Goal: Information Seeking & Learning: Learn about a topic

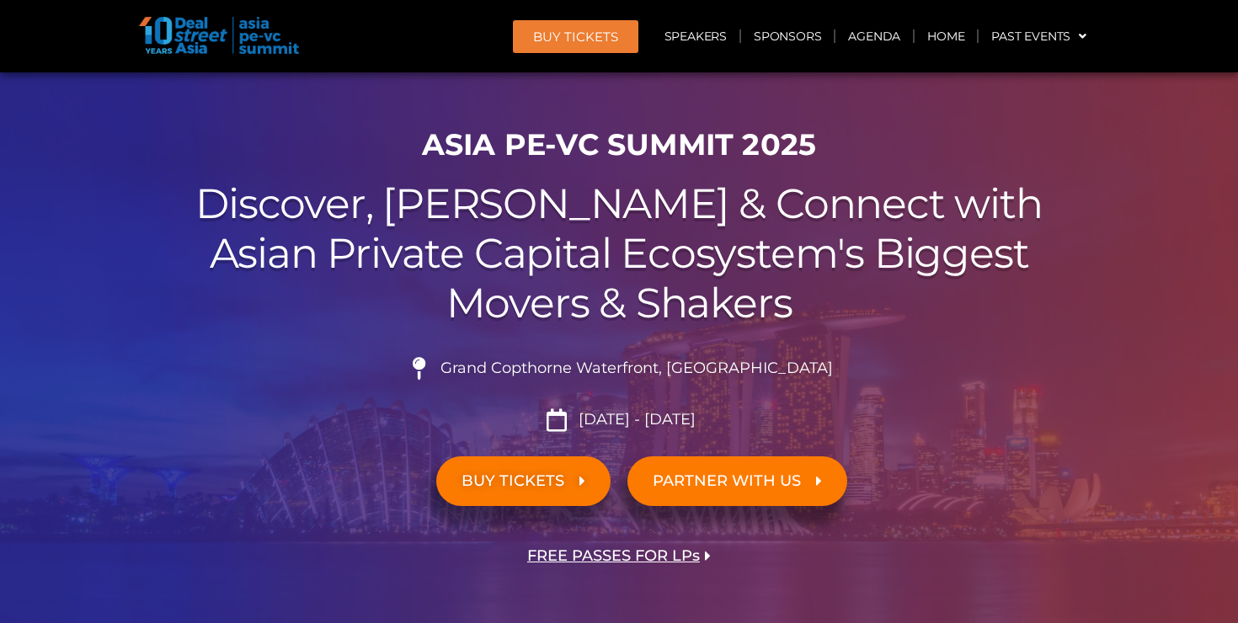
scroll to position [77, 0]
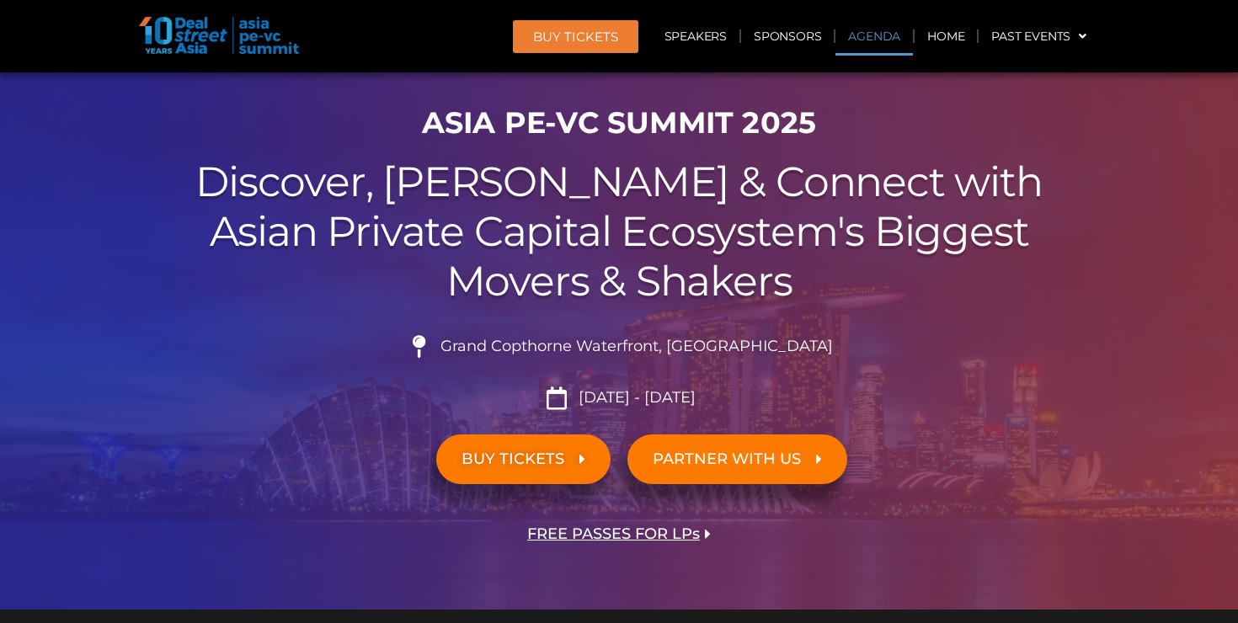
click at [877, 39] on link "Agenda" at bounding box center [873, 36] width 77 height 39
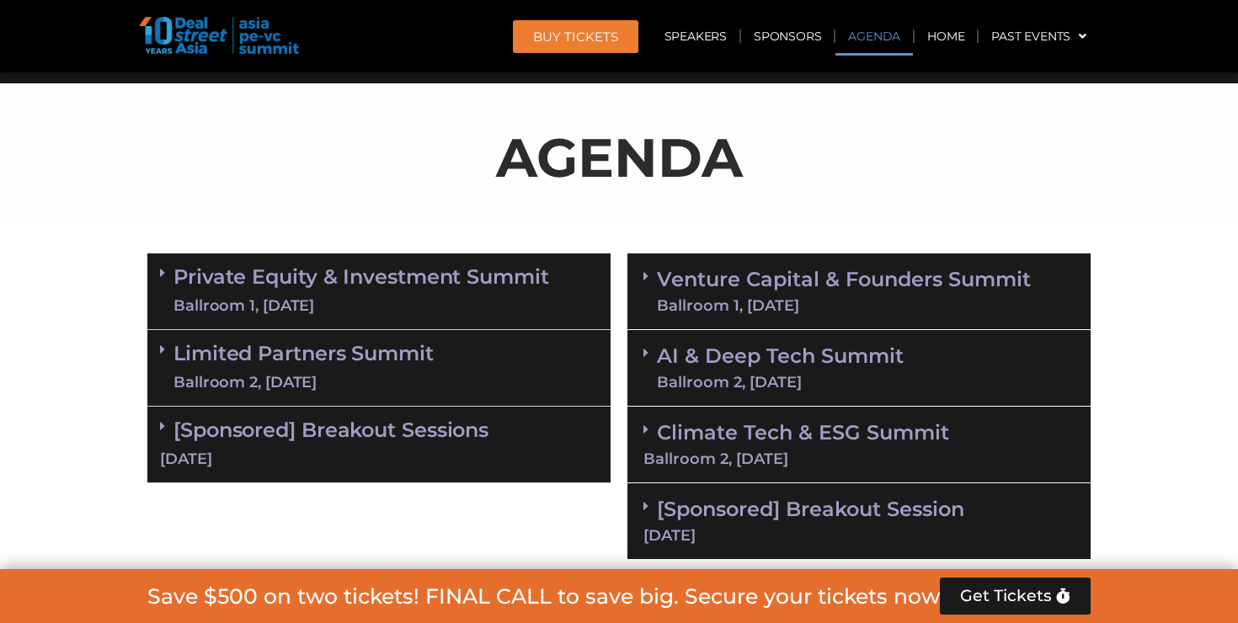
scroll to position [880, 0]
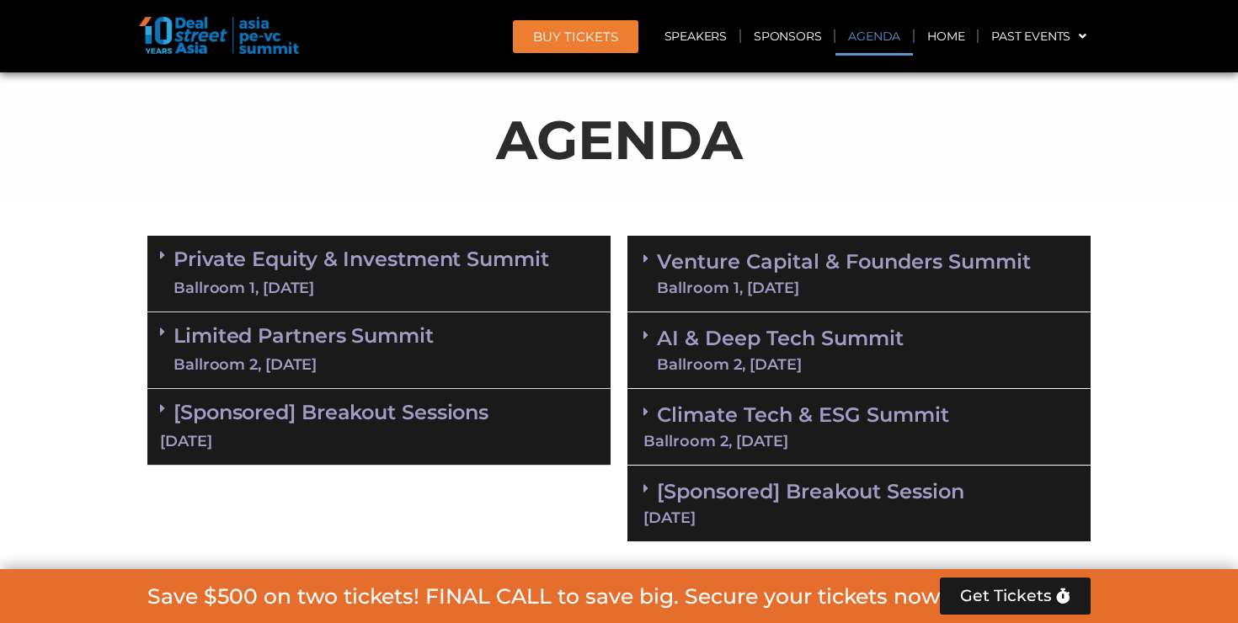
click at [652, 354] on span at bounding box center [649, 350] width 13 height 44
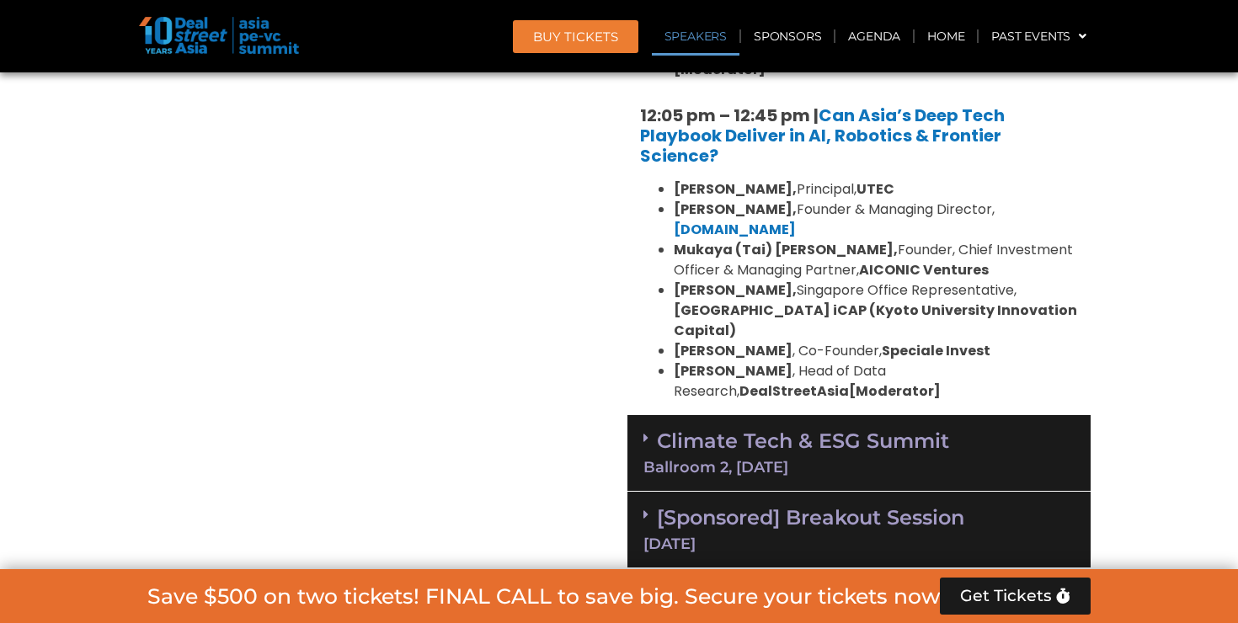
scroll to position [1763, 0]
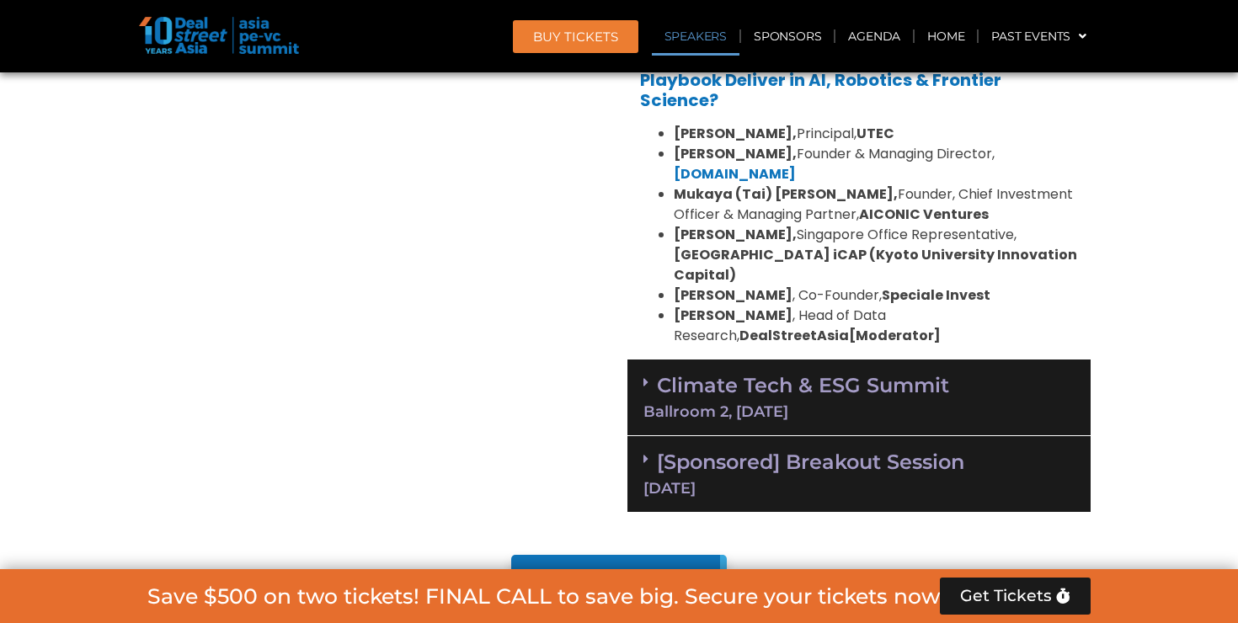
click at [654, 379] on div "Climate Tech & ESG Summit Ballroom 2, [DATE]" at bounding box center [858, 397] width 463 height 77
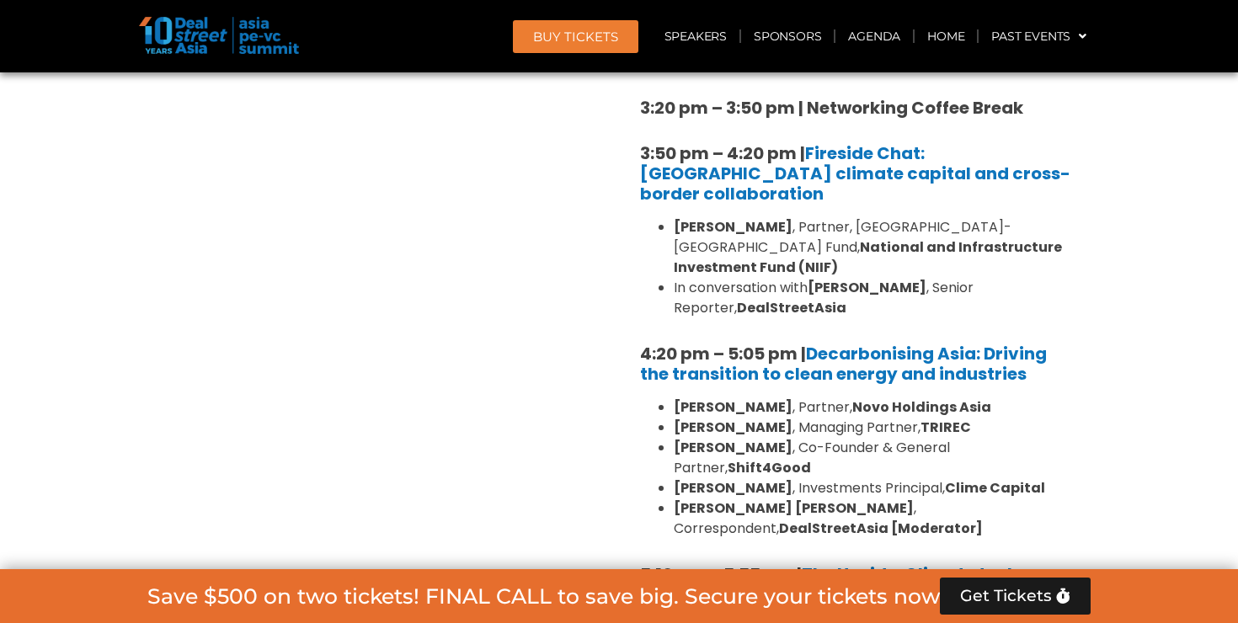
scroll to position [3161, 0]
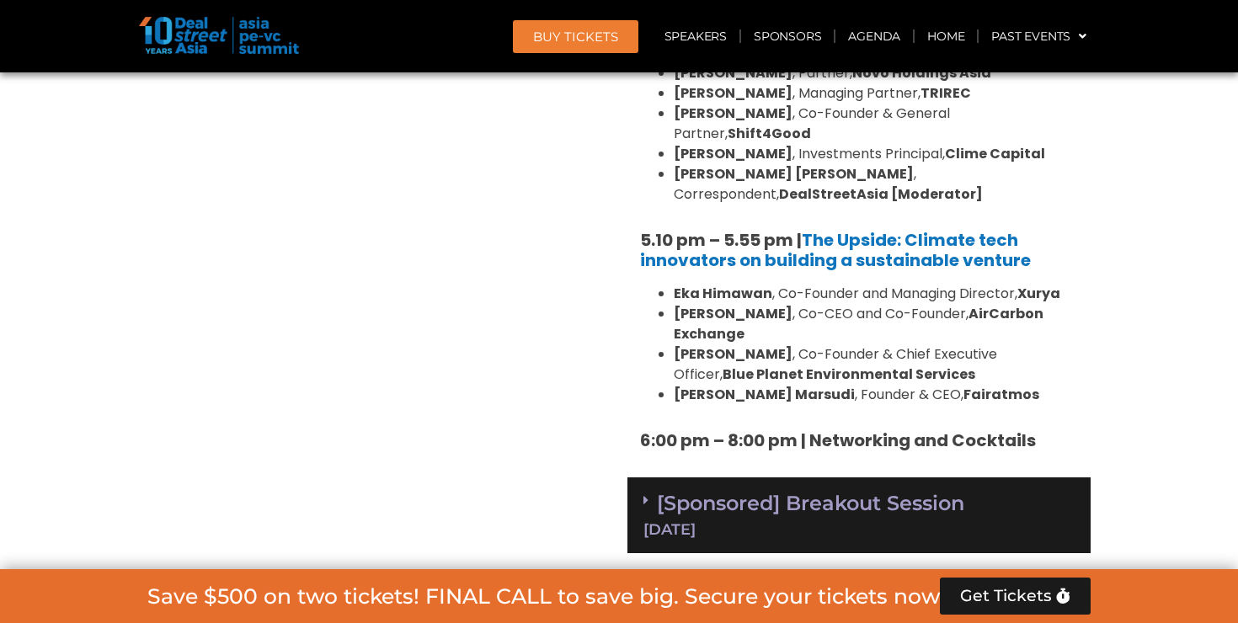
click at [644, 493] on icon at bounding box center [645, 499] width 5 height 13
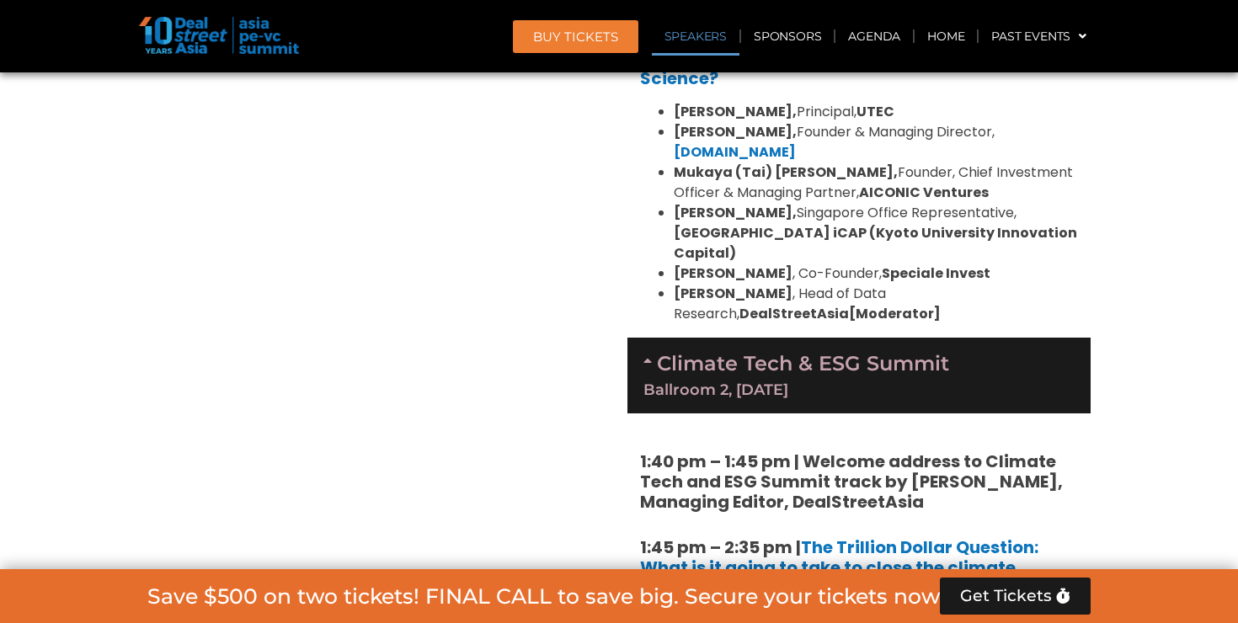
scroll to position [1627, 0]
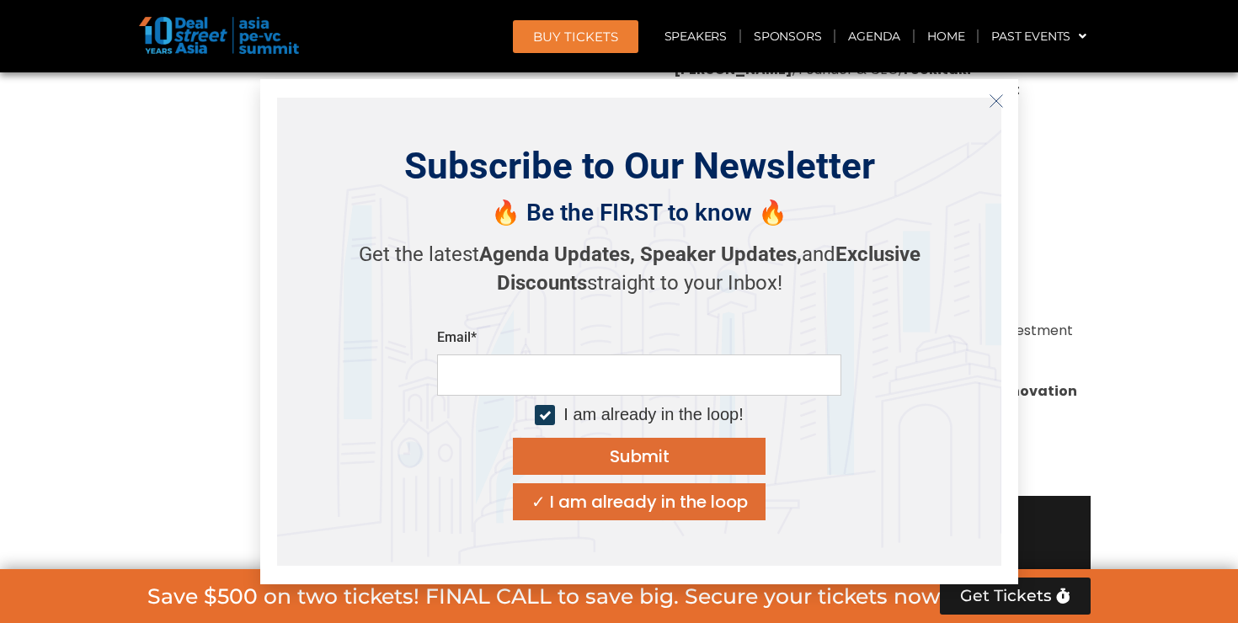
click at [999, 100] on icon "Close" at bounding box center [995, 100] width 15 height 15
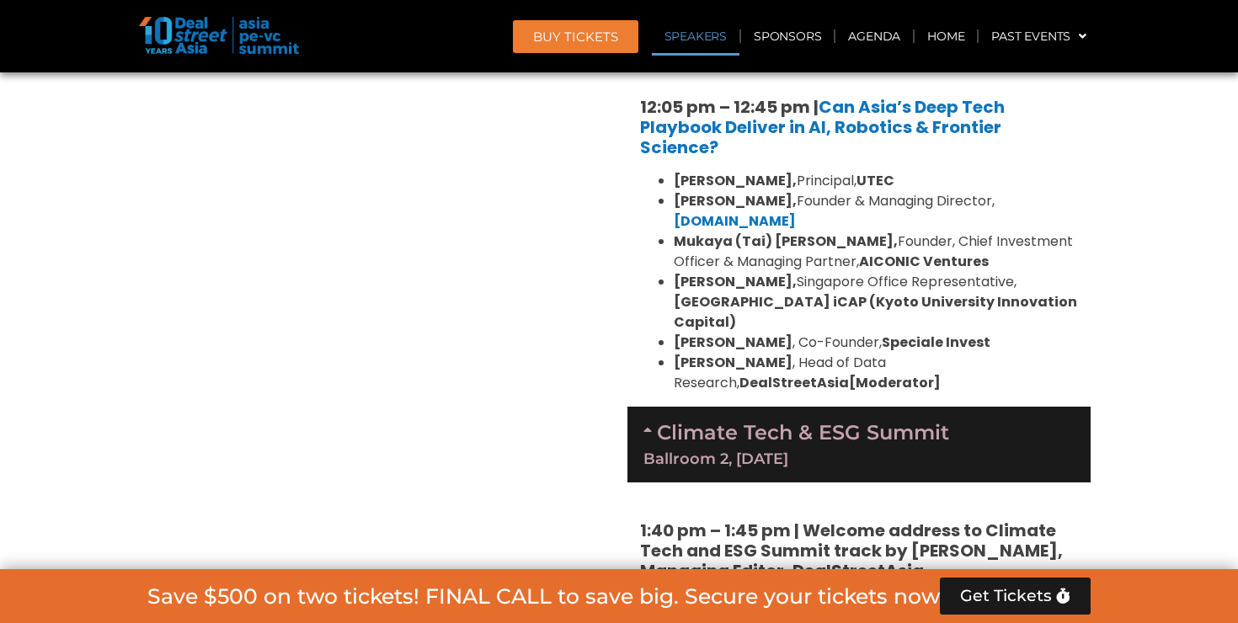
scroll to position [1776, 0]
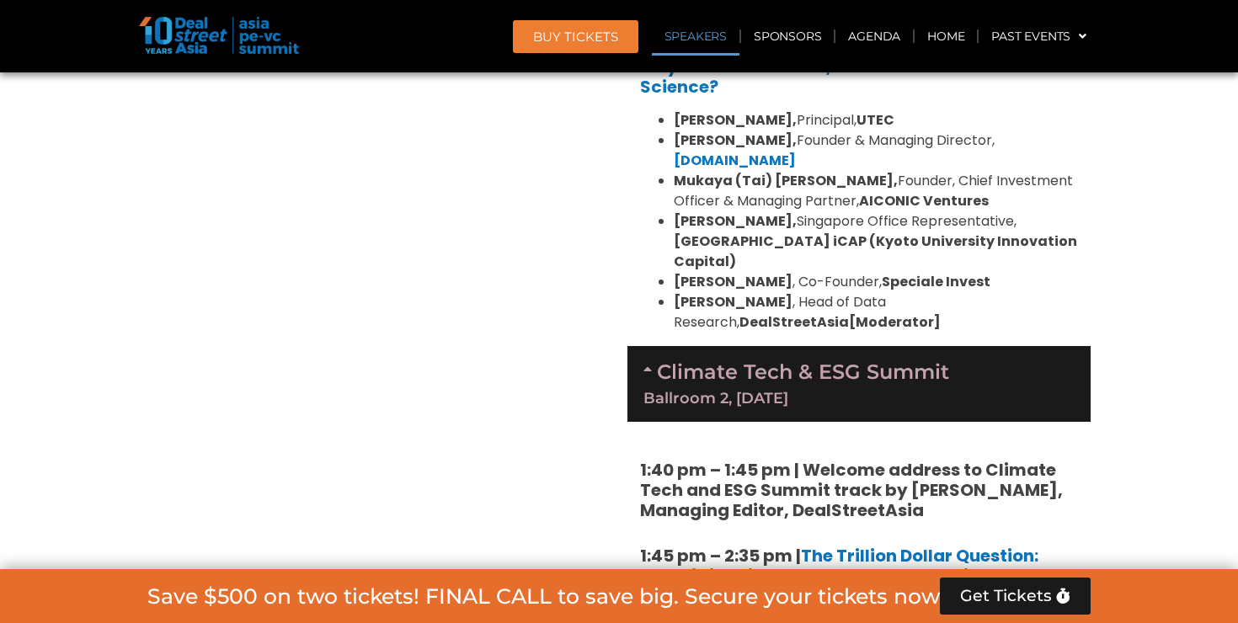
click at [649, 362] on icon at bounding box center [649, 368] width 13 height 13
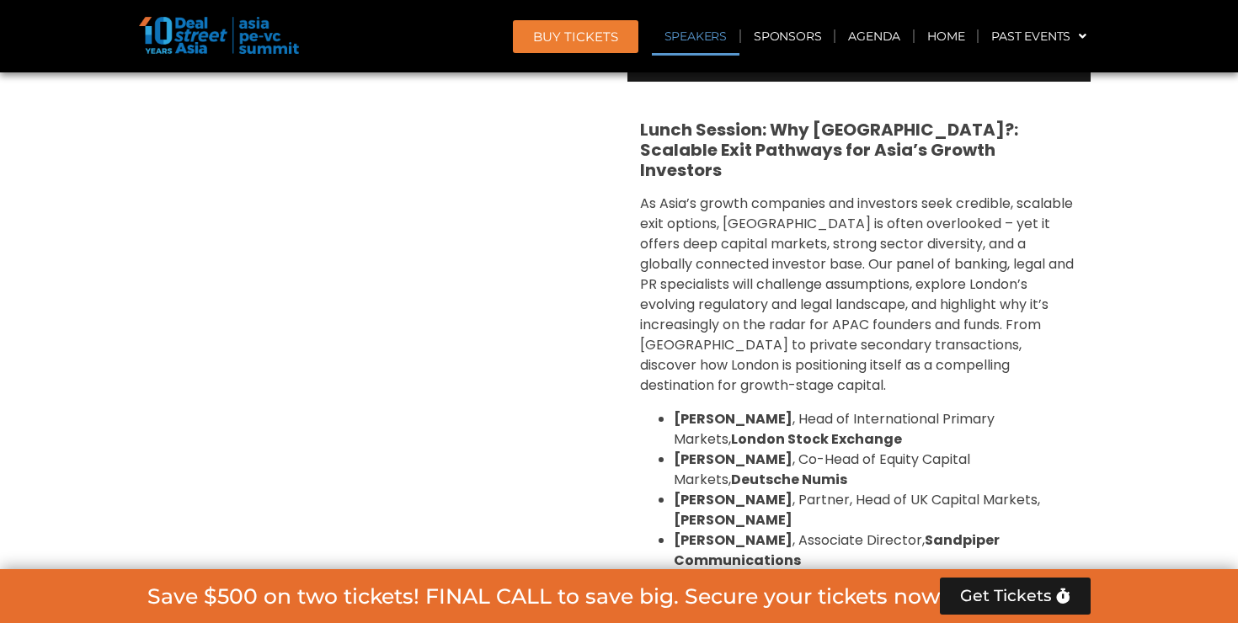
scroll to position [1922, 0]
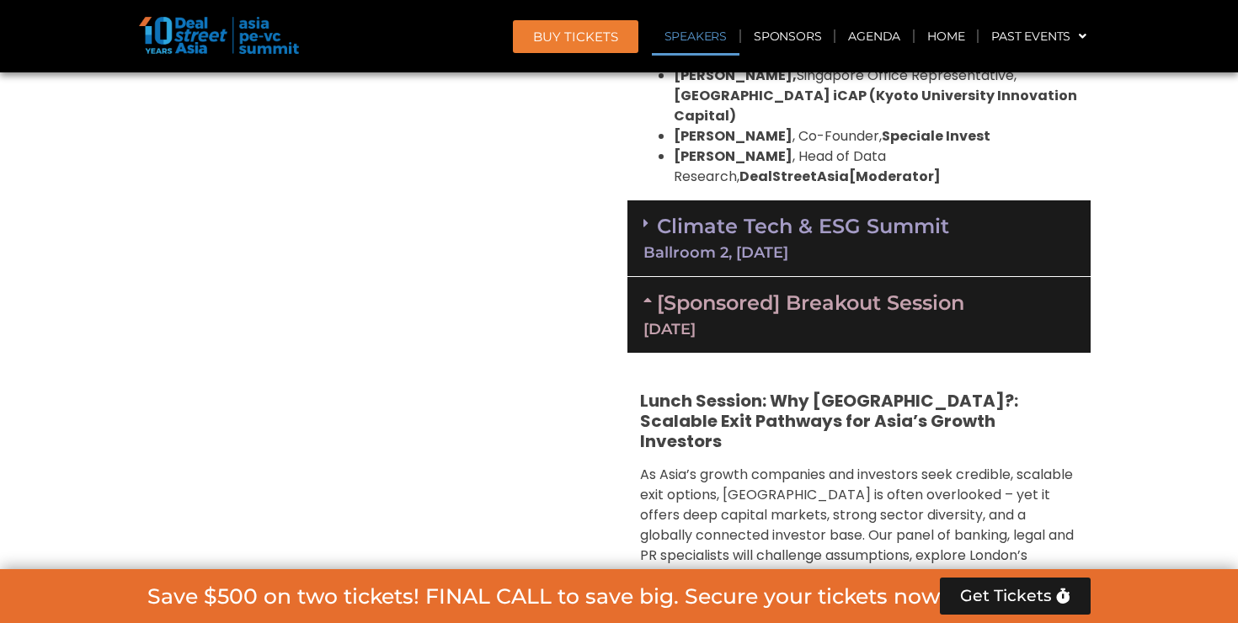
click at [644, 216] on icon at bounding box center [645, 222] width 5 height 13
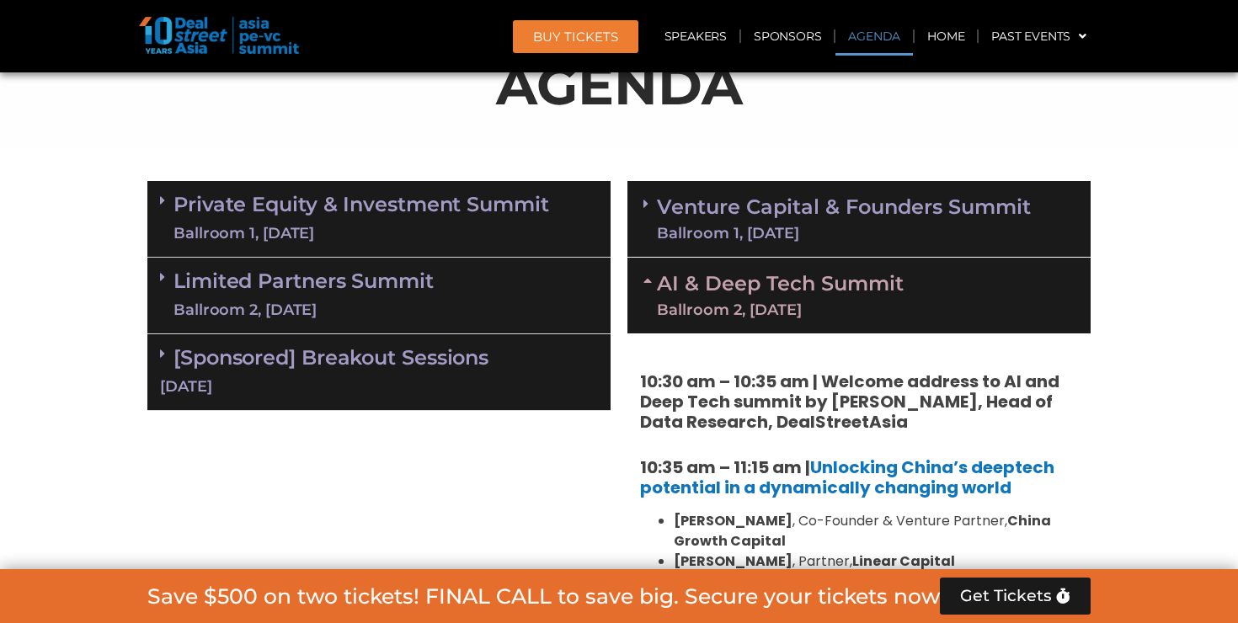
scroll to position [934, 0]
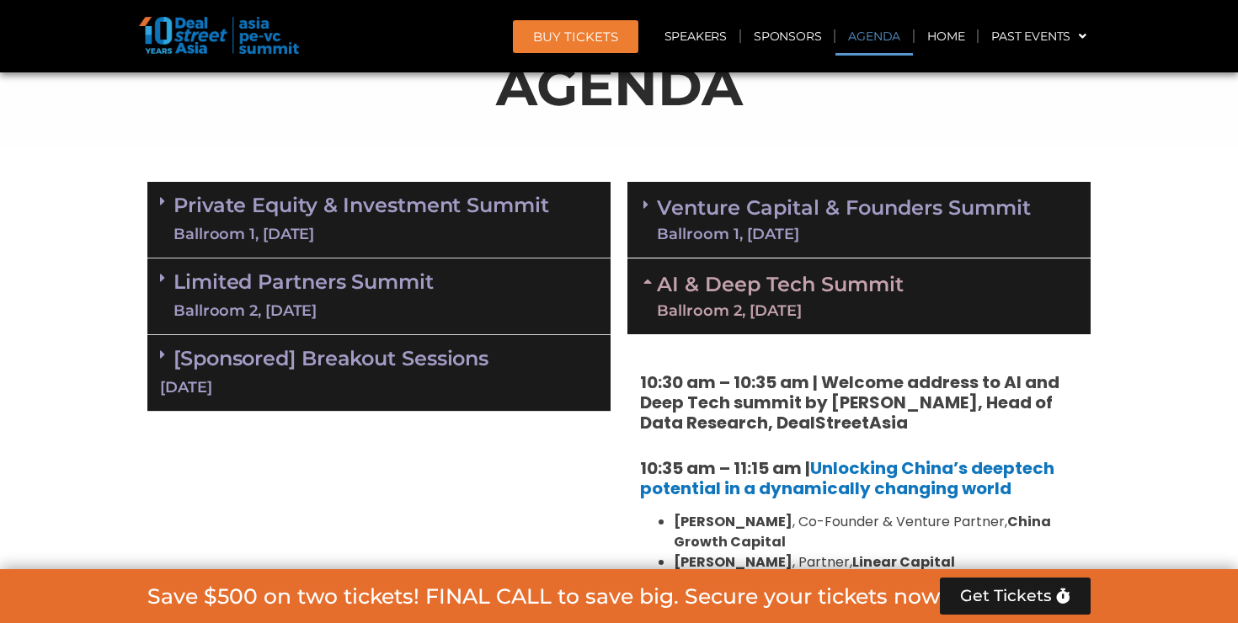
click at [646, 277] on icon at bounding box center [649, 280] width 13 height 13
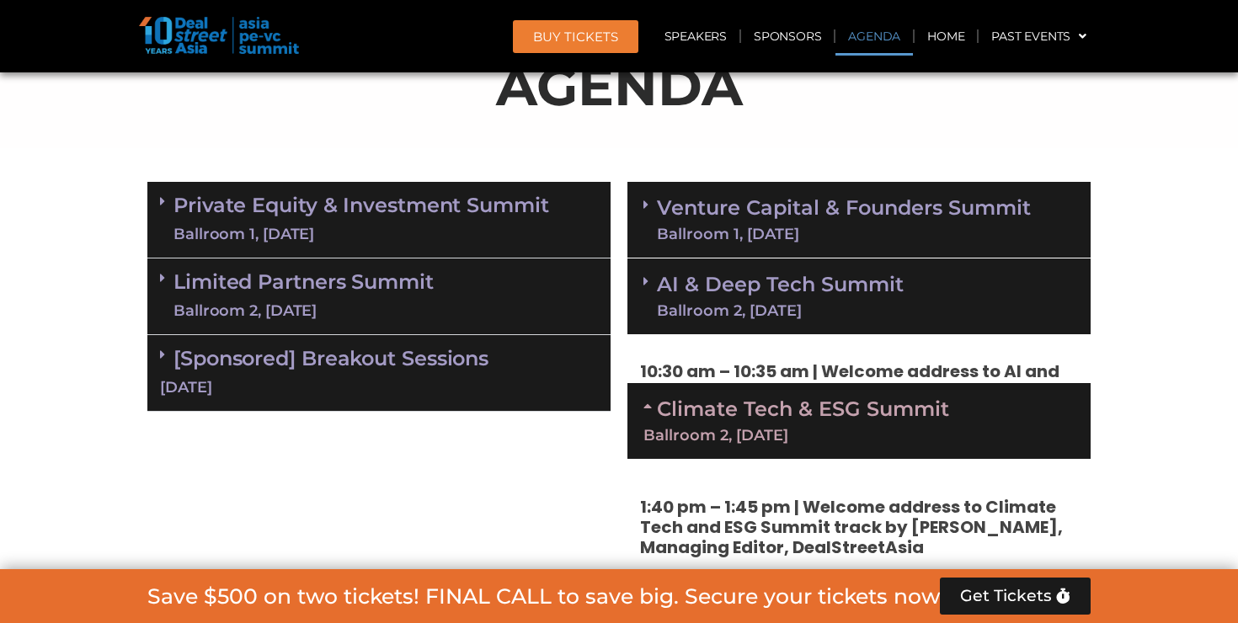
click at [646, 202] on icon at bounding box center [645, 204] width 5 height 13
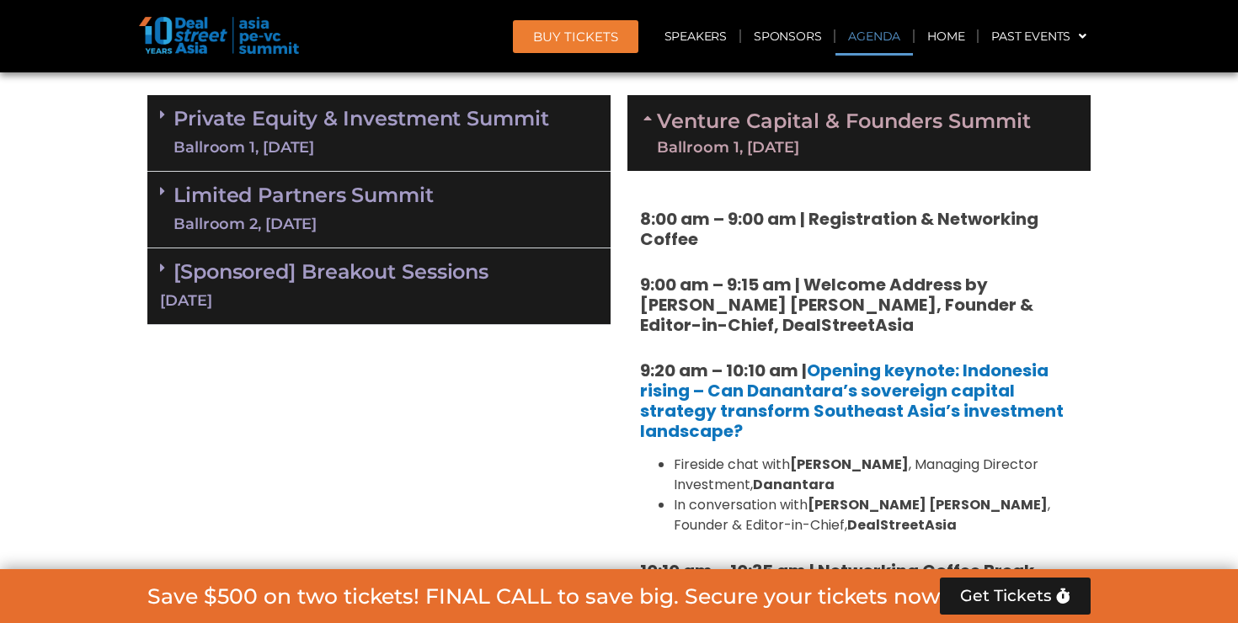
scroll to position [993, 0]
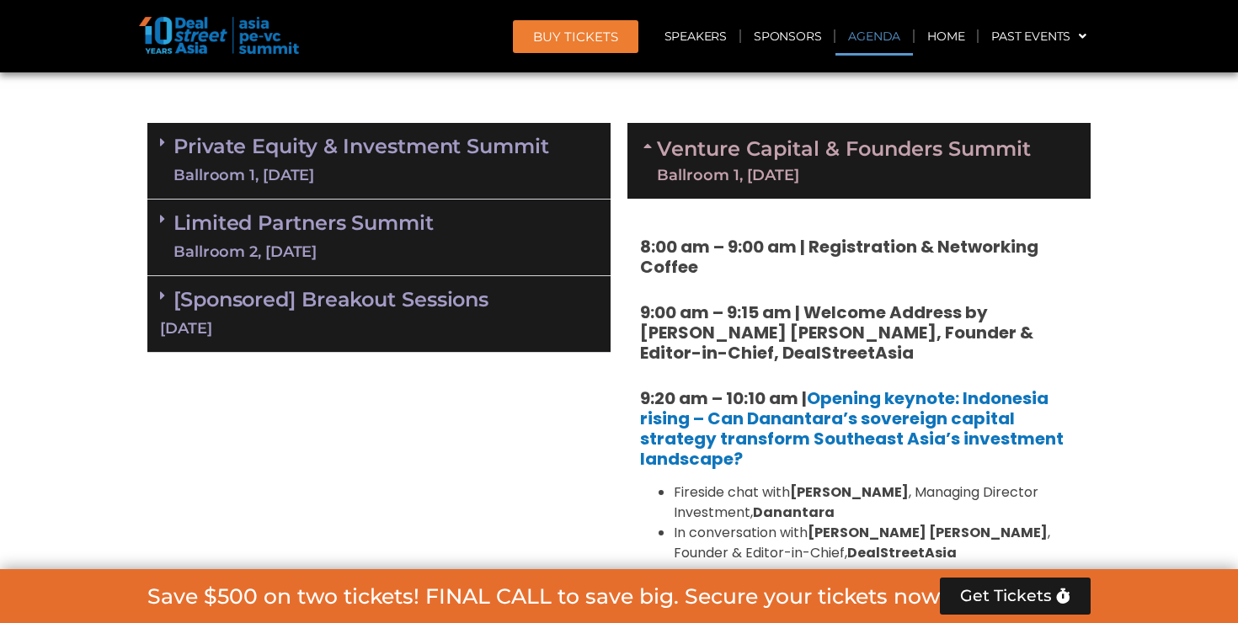
click at [651, 147] on icon at bounding box center [649, 145] width 13 height 13
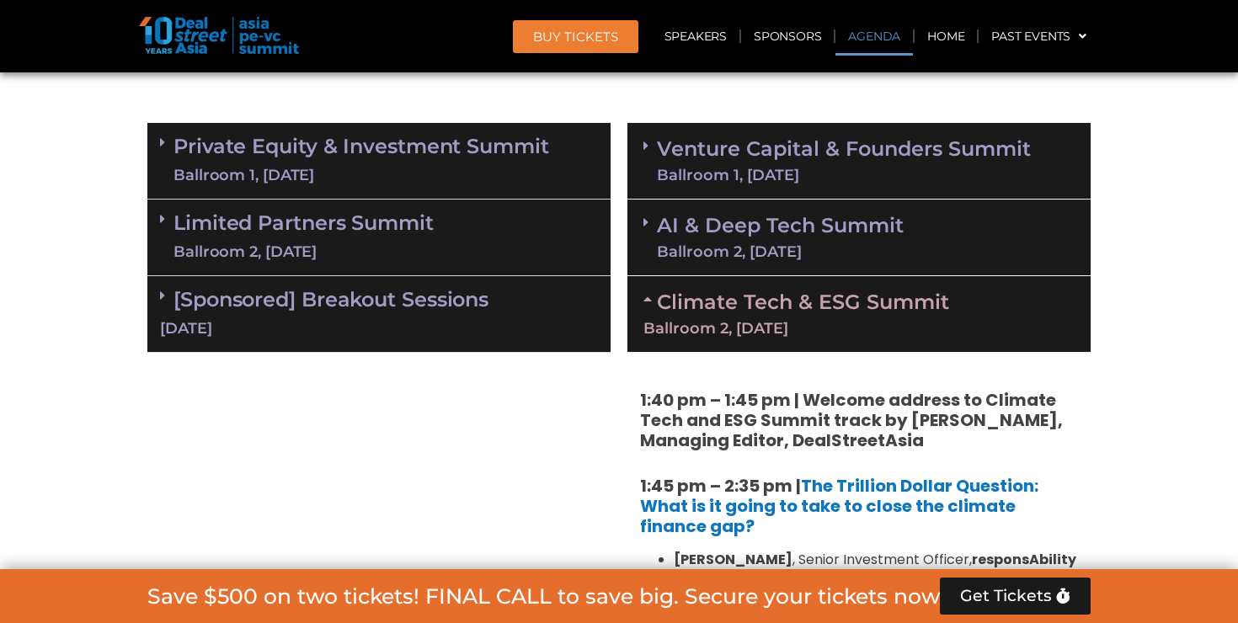
click at [651, 147] on span at bounding box center [649, 146] width 13 height 14
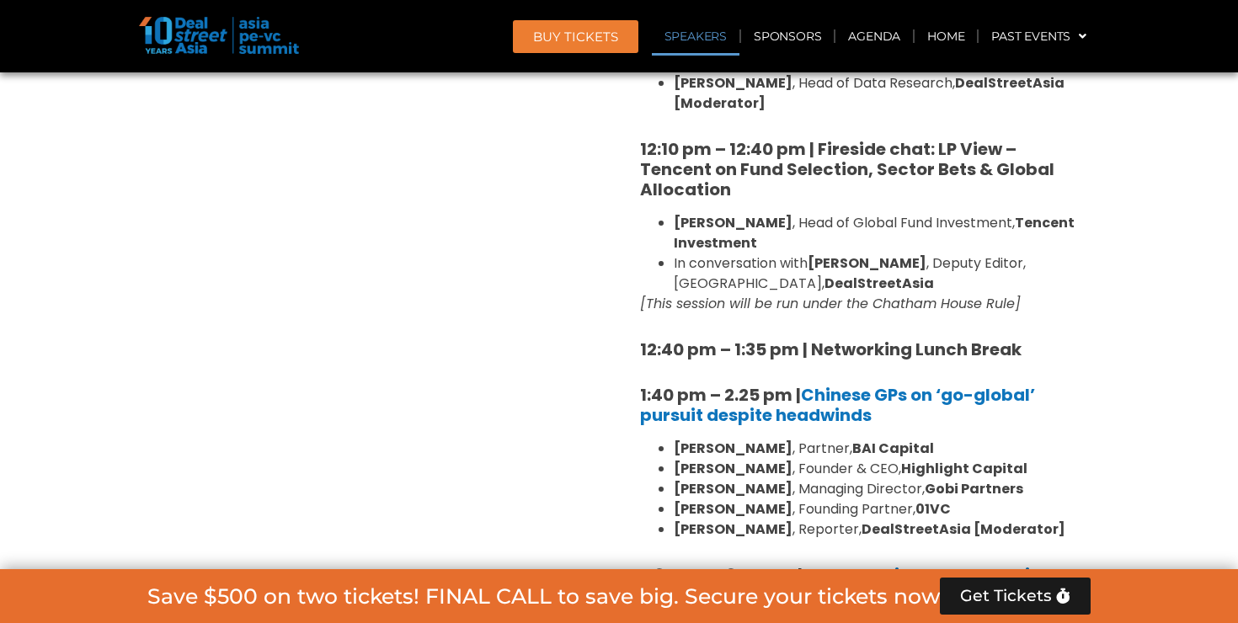
scroll to position [1742, 0]
